Goal: Navigation & Orientation: Find specific page/section

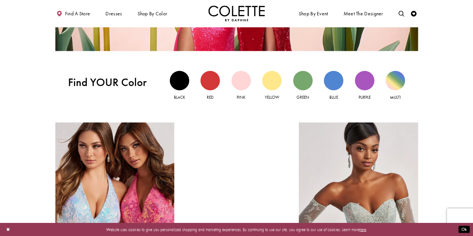
scroll to position [546, 0]
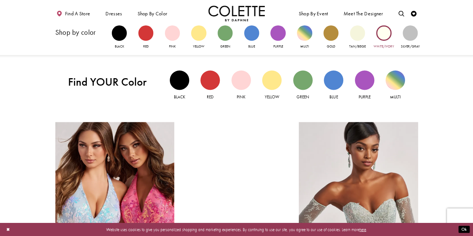
click at [383, 32] on div "Primary block" at bounding box center [383, 32] width 15 height 15
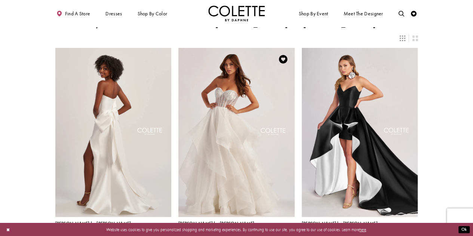
scroll to position [21, 0]
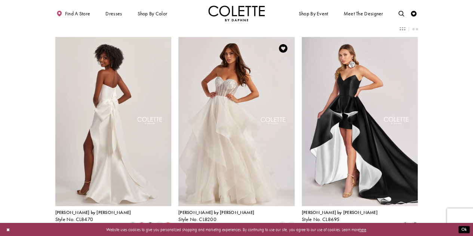
click at [206, 122] on img "Visit Colette by Daphne Style No. CL8200 Page" at bounding box center [236, 121] width 116 height 169
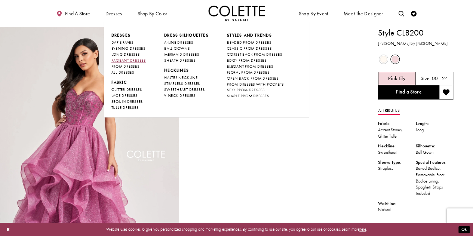
click at [123, 60] on span "PAGEANT DRESSES" at bounding box center [128, 60] width 34 height 5
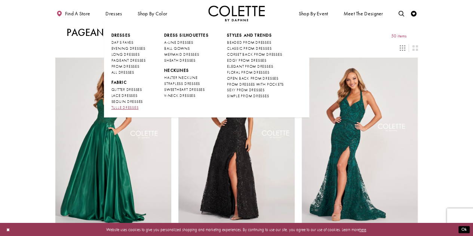
click at [124, 108] on span "TULLE DRESSES" at bounding box center [124, 107] width 27 height 5
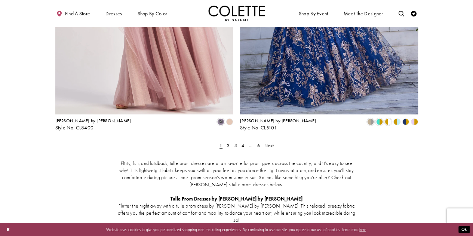
scroll to position [1037, 0]
click at [228, 142] on span "2" at bounding box center [228, 145] width 3 height 6
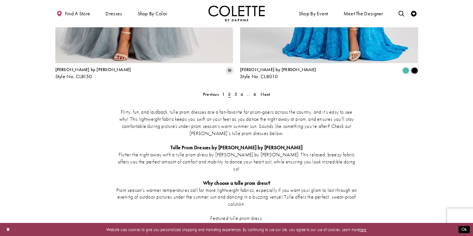
scroll to position [1088, 0]
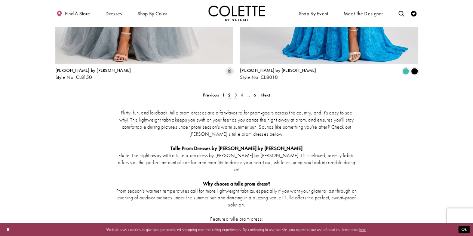
click at [235, 92] on span "3" at bounding box center [235, 95] width 3 height 6
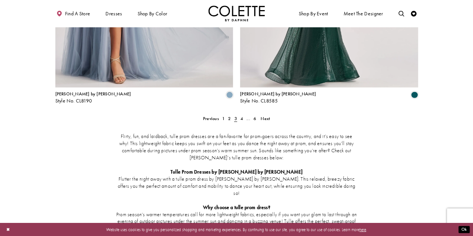
scroll to position [1070, 0]
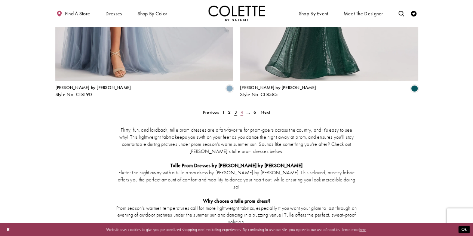
click at [242, 109] on span "4" at bounding box center [241, 112] width 3 height 6
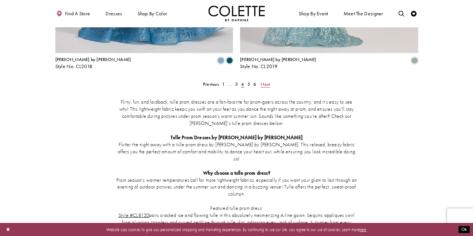
scroll to position [1098, 0]
click at [248, 81] on span "5" at bounding box center [248, 84] width 3 height 6
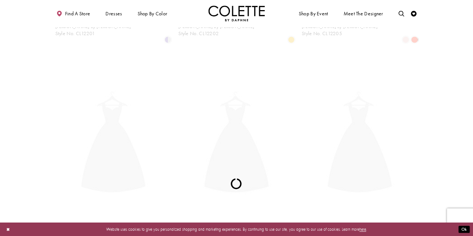
scroll to position [31, 0]
